Goal: Obtain resource: Download file/media

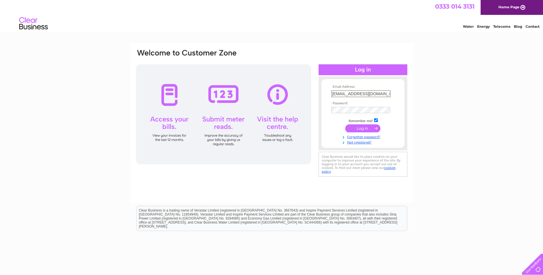
scroll to position [0, 1]
drag, startPoint x: 332, startPoint y: 93, endPoint x: 447, endPoint y: 97, distance: 115.4
click at [447, 97] on div "Email Address: accounts@clearwellenergy.com Password:" at bounding box center [271, 172] width 543 height 258
paste input "oilfield"
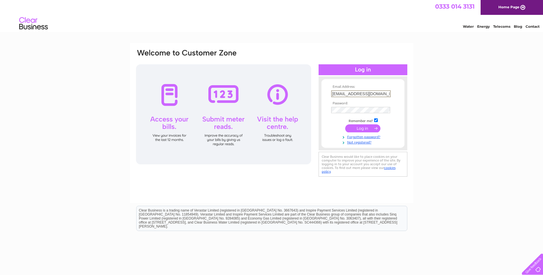
type input "accounts@clearwelloilfield.com"
click at [363, 128] on input "submit" at bounding box center [362, 128] width 35 height 8
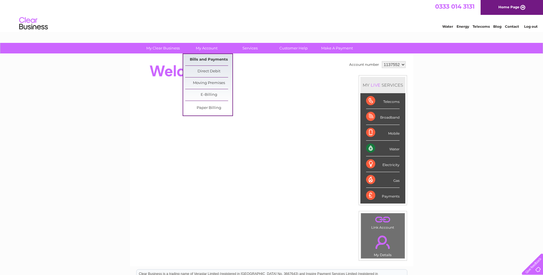
click at [210, 60] on link "Bills and Payments" at bounding box center [208, 59] width 47 height 11
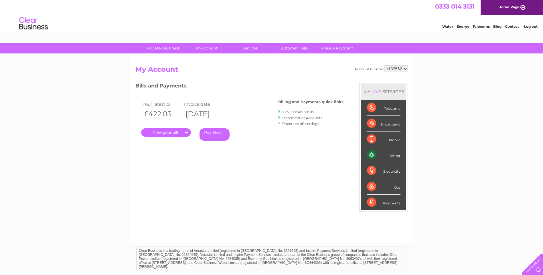
click at [313, 112] on link "View previous bills" at bounding box center [297, 112] width 31 height 4
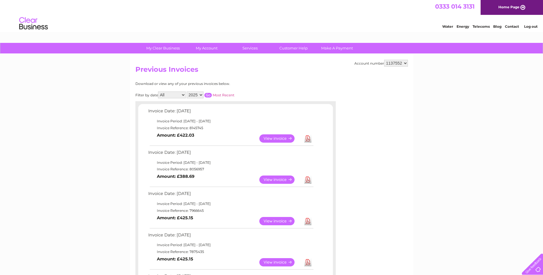
click at [310, 181] on link "Download" at bounding box center [307, 180] width 7 height 8
